Goal: Navigation & Orientation: Find specific page/section

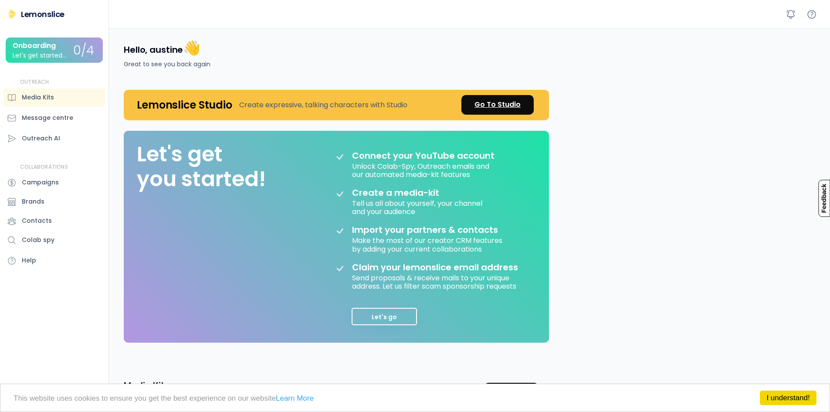
click at [483, 102] on div "Go To Studio" at bounding box center [497, 104] width 46 height 10
click at [383, 320] on button "Let's go" at bounding box center [383, 315] width 65 height 17
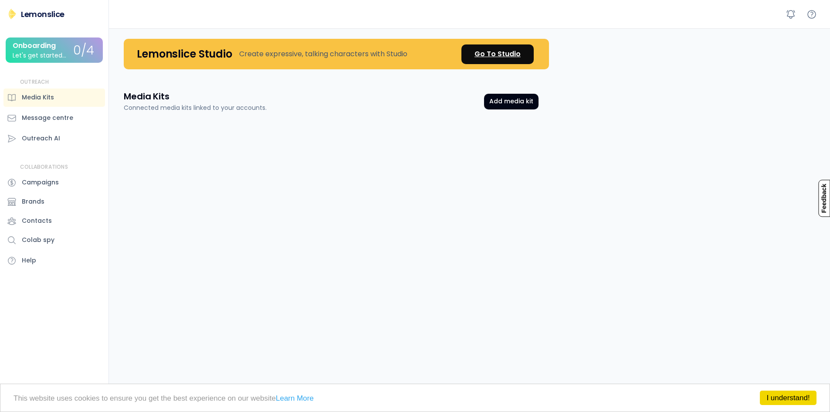
click at [503, 54] on div "Go To Studio" at bounding box center [497, 54] width 46 height 10
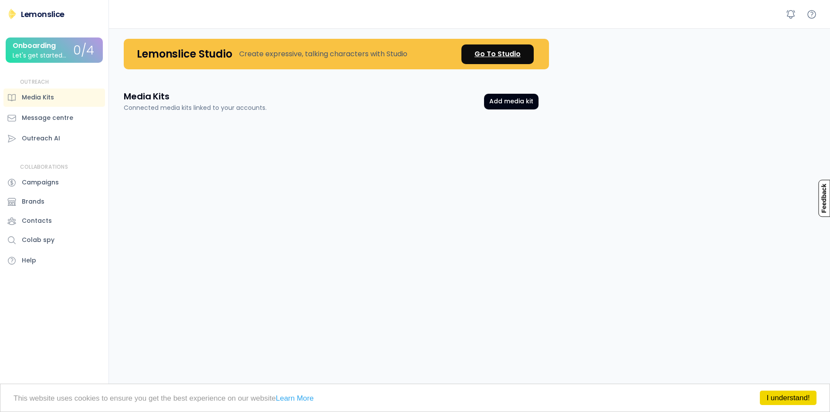
click at [503, 54] on div "Go To Studio" at bounding box center [497, 54] width 46 height 10
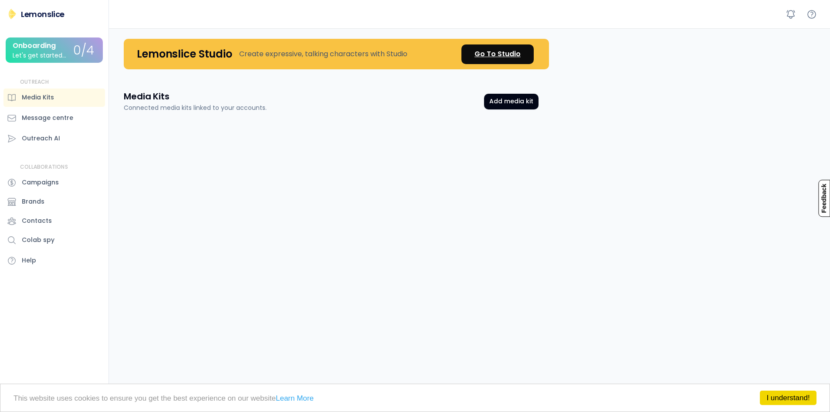
click at [503, 54] on div "Go To Studio" at bounding box center [497, 54] width 46 height 10
